Goal: Information Seeking & Learning: Learn about a topic

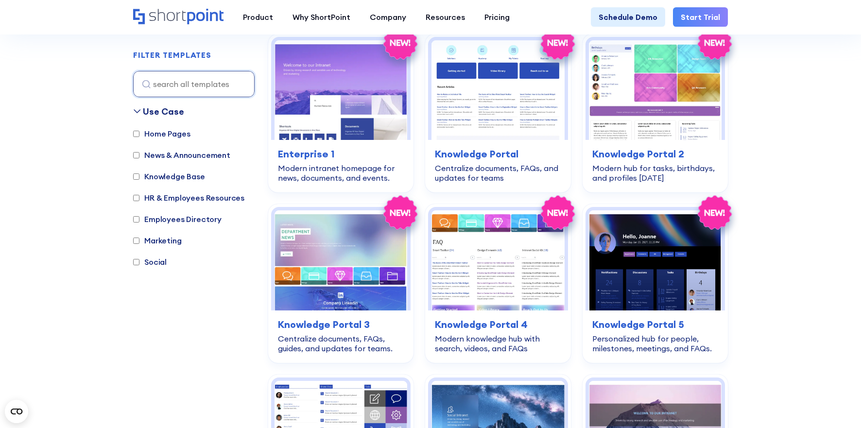
scroll to position [584, 0]
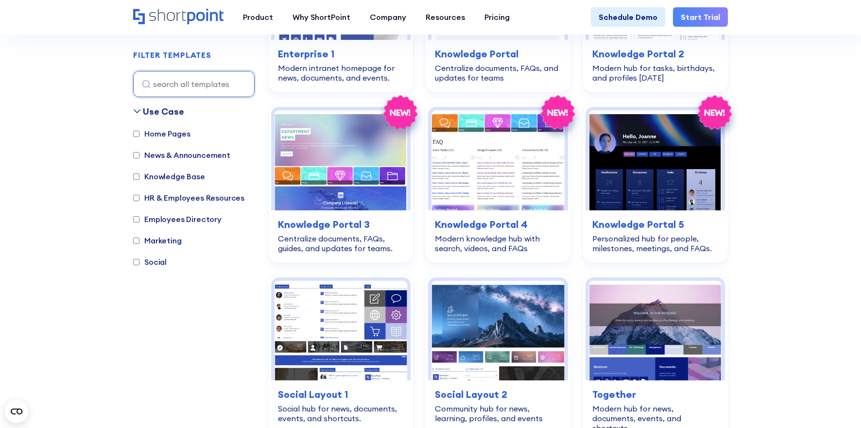
click at [162, 261] on label "Social" at bounding box center [150, 262] width 34 height 12
click at [139, 261] on input "Social" at bounding box center [136, 262] width 6 height 6
checkbox input "true"
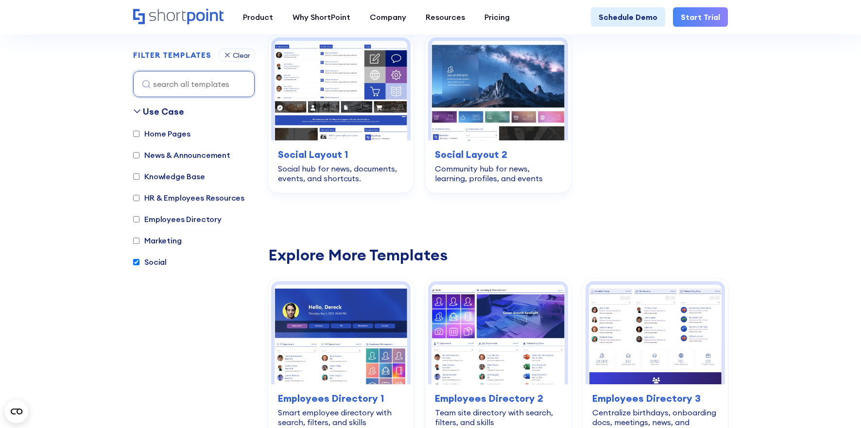
scroll to position [290, 0]
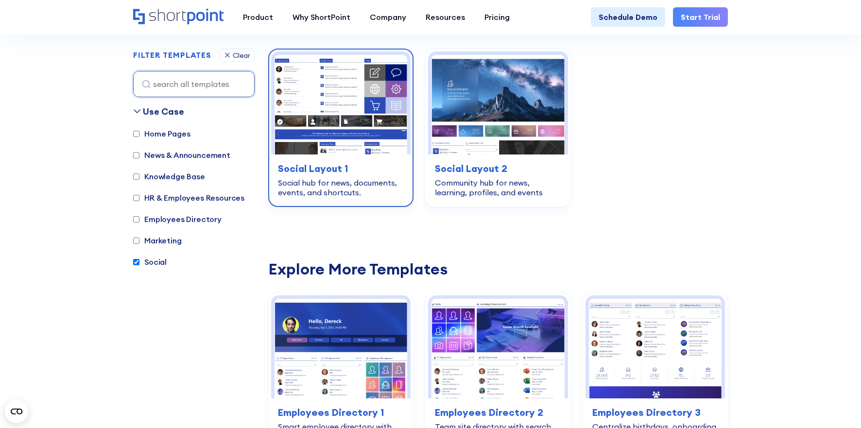
click at [333, 141] on img at bounding box center [340, 105] width 133 height 100
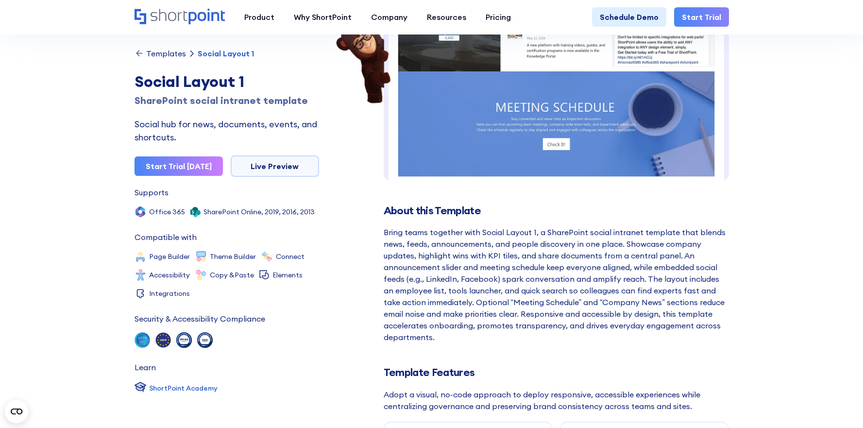
scroll to position [642, 0]
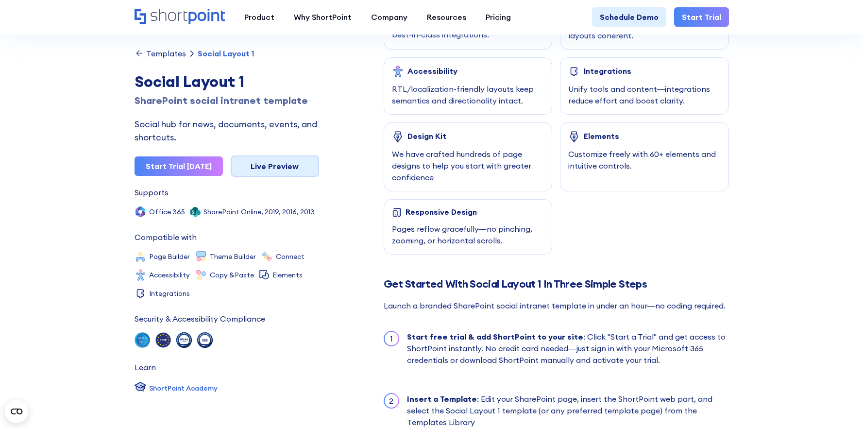
click at [291, 168] on link "Live Preview" at bounding box center [275, 165] width 88 height 21
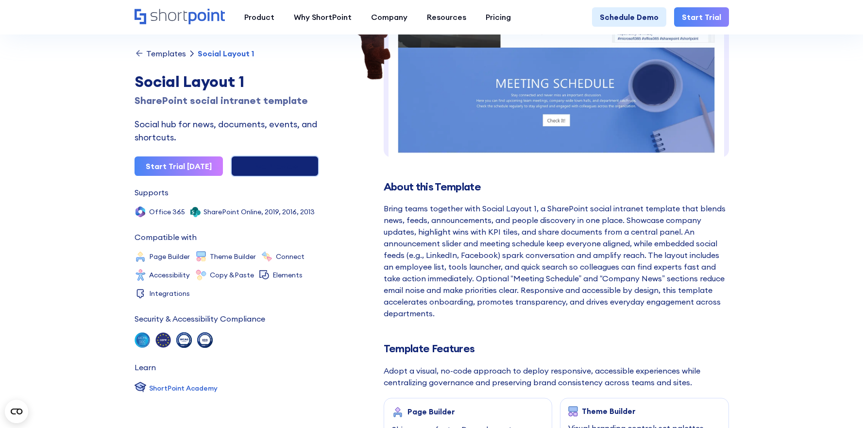
scroll to position [107, 0]
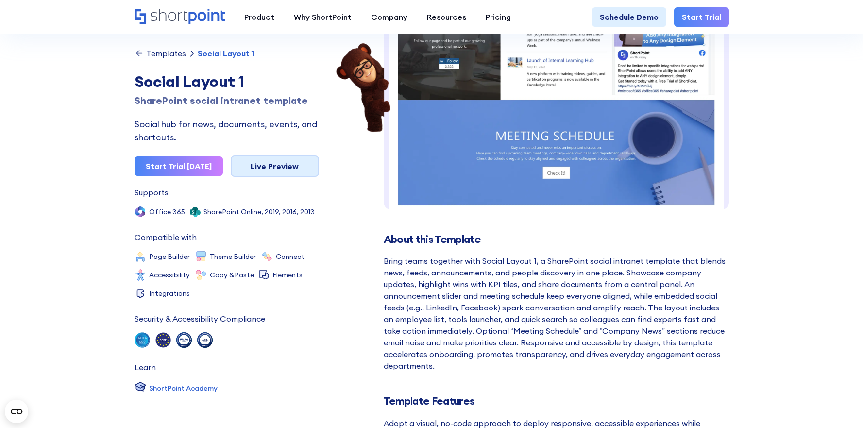
click at [281, 162] on link "Live Preview" at bounding box center [275, 165] width 88 height 21
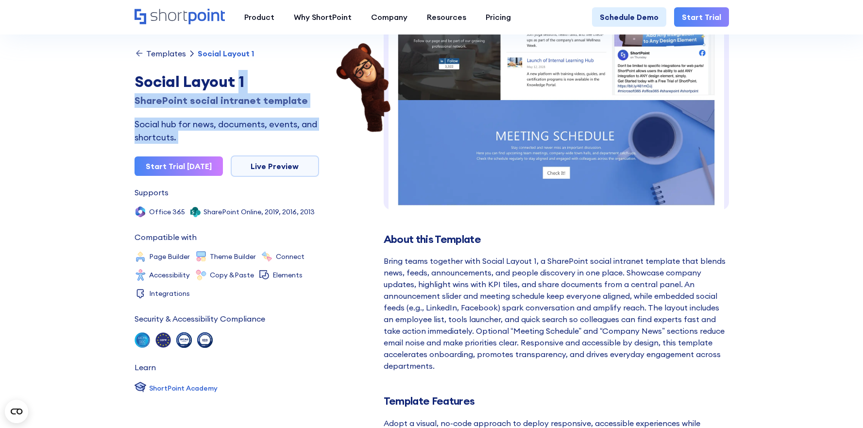
drag, startPoint x: 133, startPoint y: 77, endPoint x: 242, endPoint y: 77, distance: 109.3
click at [245, 78] on div "Social Layout 1" at bounding box center [227, 81] width 185 height 23
drag, startPoint x: 194, startPoint y: 78, endPoint x: 134, endPoint y: 75, distance: 60.8
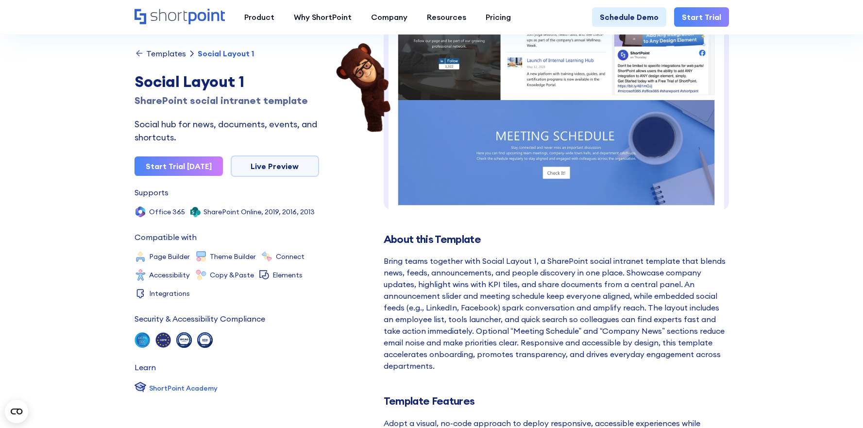
click at [137, 75] on div "Social Layout 1" at bounding box center [227, 81] width 185 height 23
drag, startPoint x: 137, startPoint y: 75, endPoint x: 245, endPoint y: 88, distance: 109.1
click at [245, 88] on div "Social Layout 1" at bounding box center [227, 81] width 185 height 23
copy h1 "Social Layout 1"
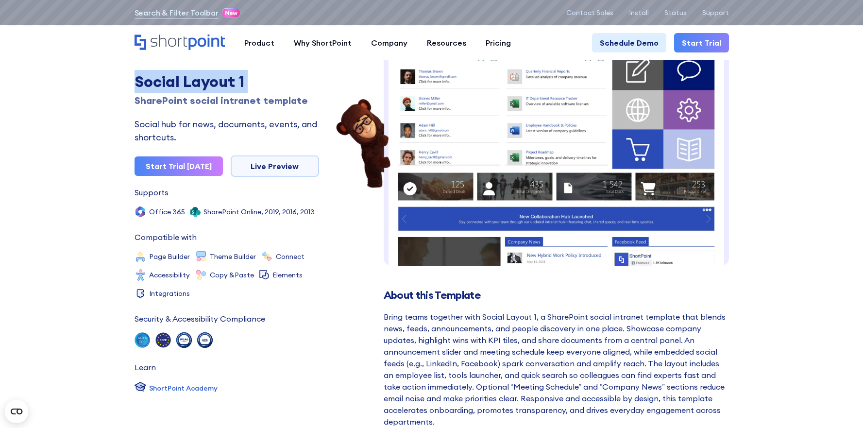
scroll to position [0, 0]
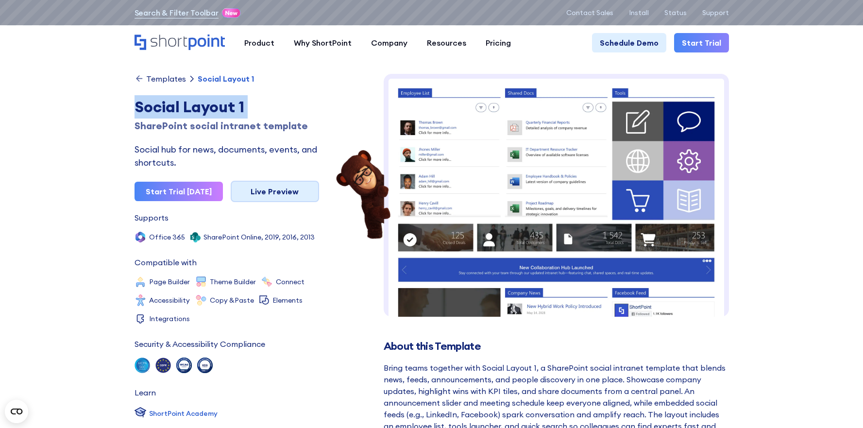
click at [272, 195] on link "Live Preview" at bounding box center [275, 191] width 88 height 21
